Goal: Task Accomplishment & Management: Manage account settings

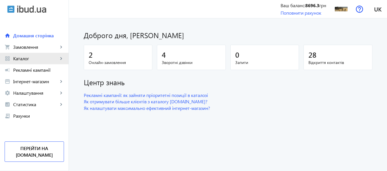
click at [26, 60] on span "Каталог" at bounding box center [35, 59] width 45 height 6
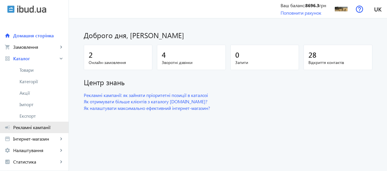
click at [34, 130] on span "Рекламні кампанії" at bounding box center [38, 127] width 51 height 6
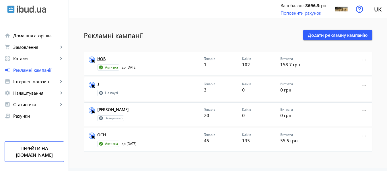
click at [99, 59] on link "НОВ" at bounding box center [150, 60] width 107 height 8
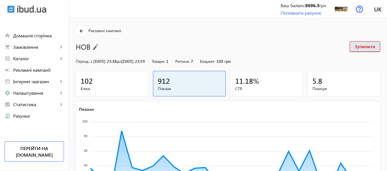
scroll to position [106, 0]
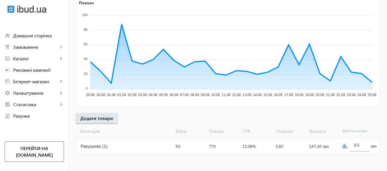
click at [344, 145] on img at bounding box center [344, 146] width 5 height 5
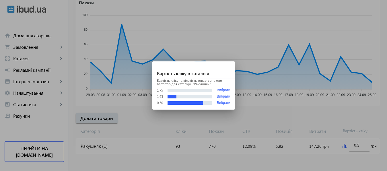
scroll to position [0, 0]
click at [354, 146] on div at bounding box center [193, 85] width 387 height 171
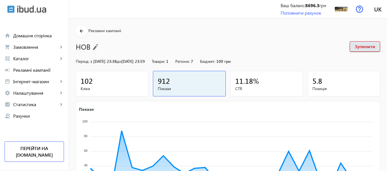
scroll to position [106, 0]
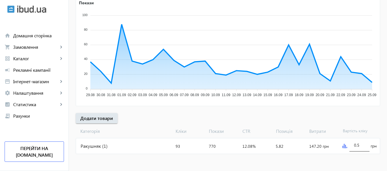
click at [355, 146] on input "0.5" at bounding box center [359, 144] width 11 height 5
click at [360, 145] on input "1.5" at bounding box center [359, 144] width 11 height 5
click at [353, 159] on mat-sidenav-content "arrow_back Рекламні кампанії НОВ Зупинити Період: з [DATE] 23:38 до [DATE] 23:5…" at bounding box center [228, 41] width 318 height 259
click at [361, 145] on input "1.8" at bounding box center [359, 144] width 11 height 5
type input "1.9"
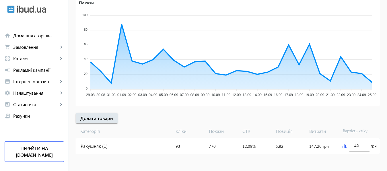
click at [347, 160] on mat-sidenav-content "arrow_back Рекламні кампанії НОВ Зупинити Період: з [DATE] 23:38 до [DATE] 23:5…" at bounding box center [228, 41] width 318 height 259
